Goal: Communication & Community: Answer question/provide support

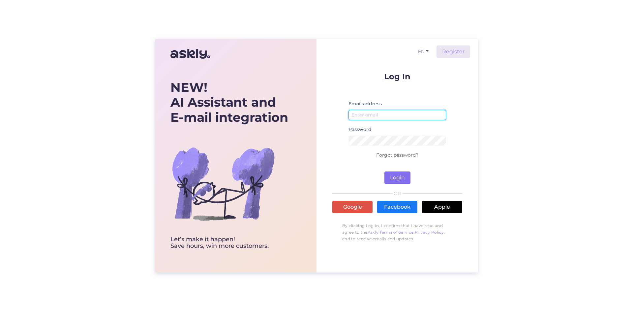
type input "[EMAIL_ADDRESS][DOMAIN_NAME]"
click at [388, 179] on button "Login" at bounding box center [397, 178] width 26 height 13
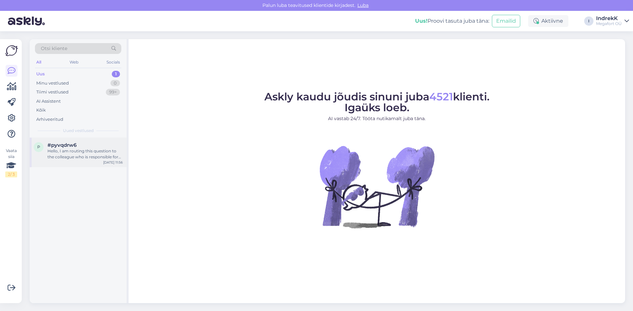
click at [80, 143] on div "#pyvqdrw6" at bounding box center [84, 145] width 75 height 6
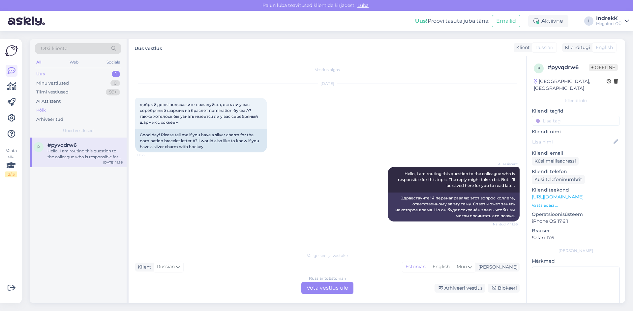
click at [40, 110] on div "Kõik" at bounding box center [41, 110] width 10 height 7
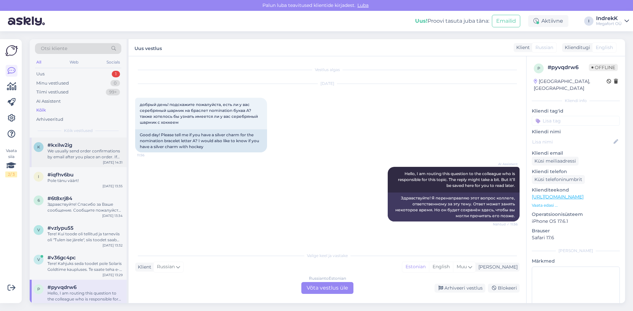
click at [78, 153] on div "We usually send order confirmations by email after you place an order. If you d…" at bounding box center [84, 154] width 75 height 12
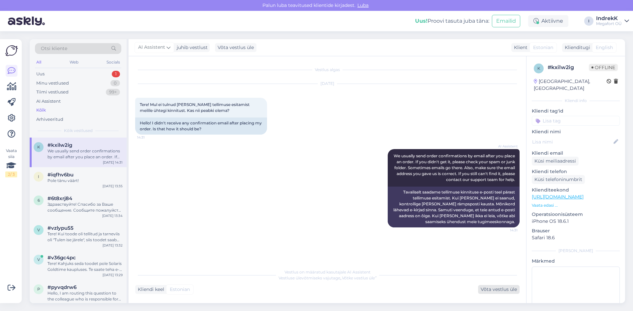
click at [494, 291] on div "Võta vestlus üle" at bounding box center [499, 289] width 42 height 9
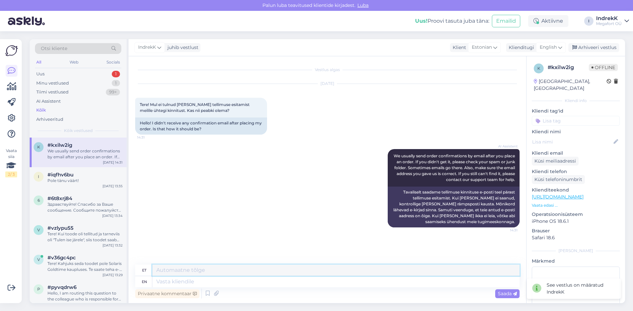
click at [206, 271] on textarea at bounding box center [335, 270] width 367 height 11
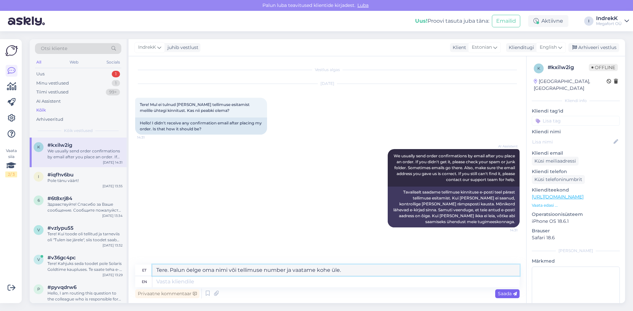
type textarea "Tere. Palun öelge oma nimi või tellimuse number ja vaatame kohe üle."
click at [512, 295] on span "Saada" at bounding box center [507, 294] width 19 height 6
click at [509, 294] on span "Saada" at bounding box center [507, 294] width 19 height 6
drag, startPoint x: 350, startPoint y: 271, endPoint x: 119, endPoint y: 271, distance: 230.4
click at [119, 271] on div "Otsi kliente All Web Socials Uus 1 Minu vestlused 1 Tiimi vestlused 99+ AI Assi…" at bounding box center [327, 171] width 595 height 264
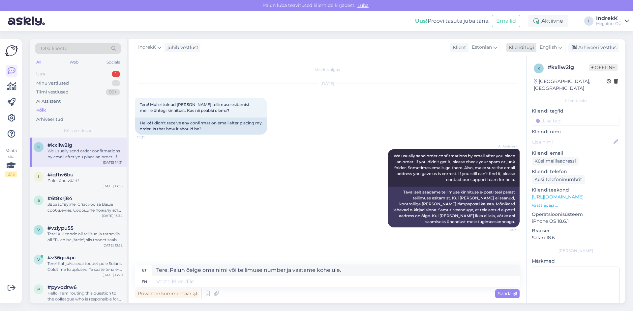
click at [548, 46] on span "English" at bounding box center [548, 47] width 17 height 7
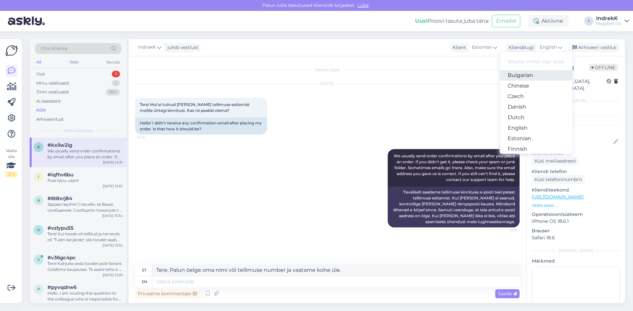
scroll to position [33, 0]
click at [529, 128] on link "Estonian" at bounding box center [536, 128] width 73 height 11
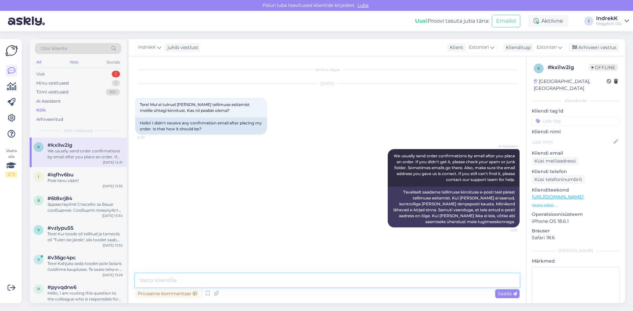
click at [337, 284] on textarea at bounding box center [327, 281] width 384 height 14
paste textarea "Tere. Palun öelge oma nimi või tellimuse number ja vaatame kohe üle."
type textarea "Tere. Palun öelge oma nimi või tellimuse number ja vaatame kohe üle."
click at [501, 294] on span "Saada" at bounding box center [507, 294] width 19 height 6
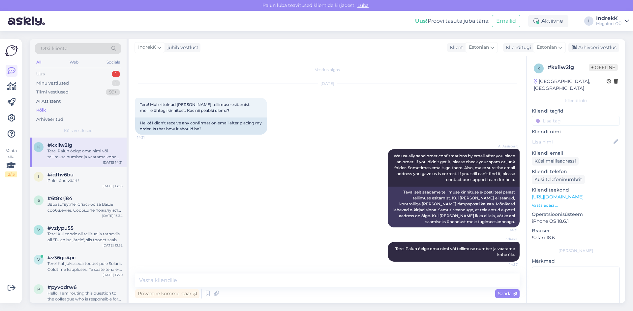
scroll to position [1, 0]
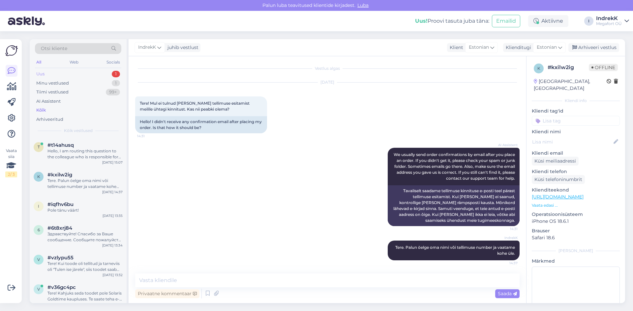
click at [43, 74] on div "Uus" at bounding box center [40, 74] width 8 height 7
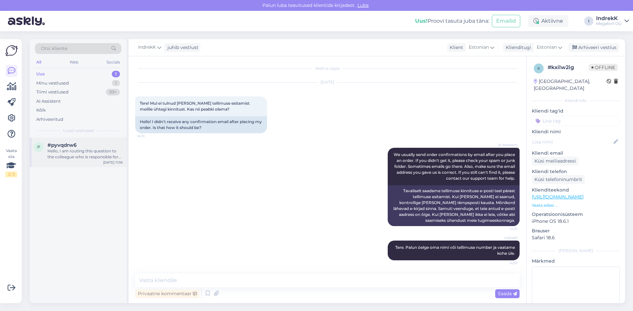
click at [80, 149] on div "Hello, I am routing this question to the colleague who is responsible for this …" at bounding box center [84, 154] width 75 height 12
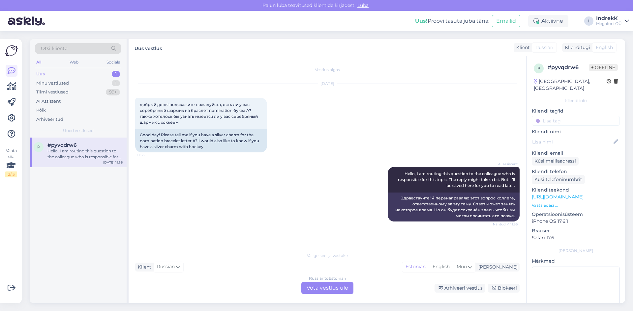
scroll to position [0, 0]
click at [43, 107] on div "Kõik" at bounding box center [41, 110] width 10 height 7
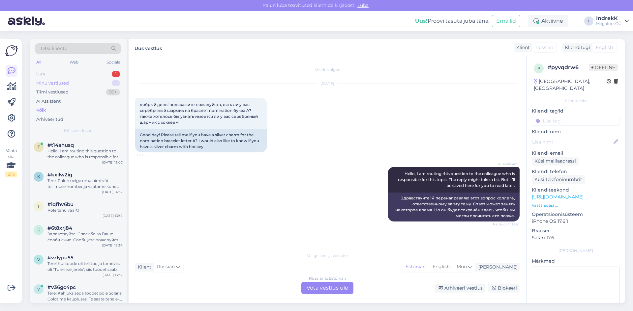
click at [52, 85] on div "Minu vestlused" at bounding box center [52, 83] width 33 height 7
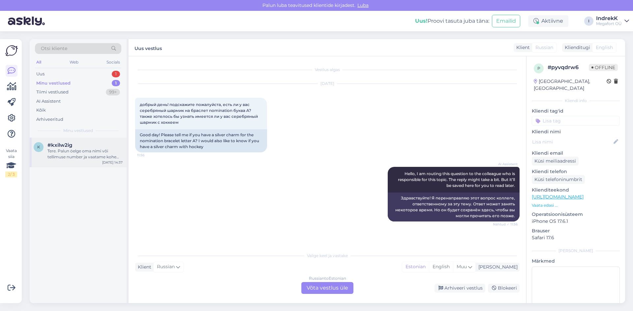
click at [74, 147] on div "#kxilw2ig" at bounding box center [84, 145] width 75 height 6
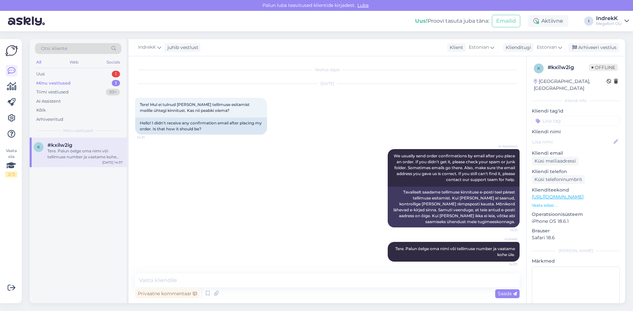
scroll to position [1, 0]
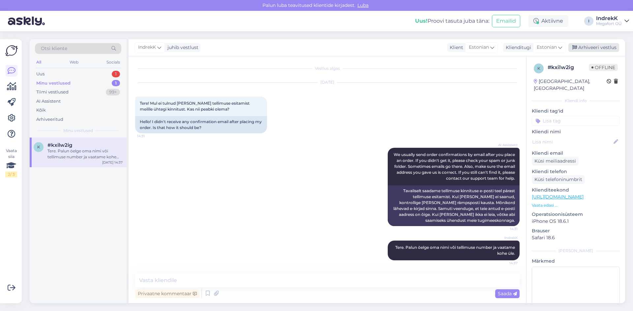
click at [594, 47] on div "Arhiveeri vestlus" at bounding box center [593, 47] width 51 height 9
